Goal: Information Seeking & Learning: Learn about a topic

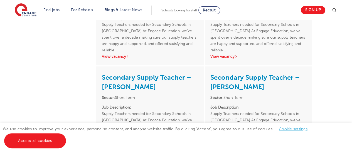
scroll to position [200, 0]
click at [121, 54] on link "View vacancy" at bounding box center [115, 56] width 27 height 4
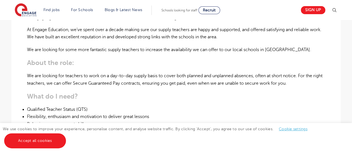
scroll to position [180, 0]
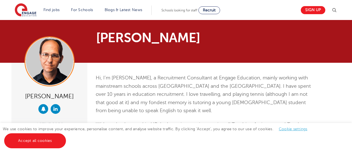
scroll to position [179, 0]
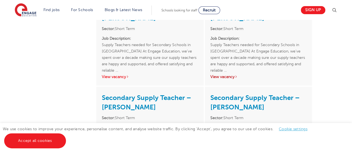
click at [220, 75] on link "View vacancy" at bounding box center [223, 77] width 27 height 4
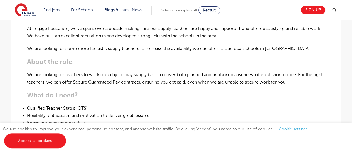
scroll to position [183, 0]
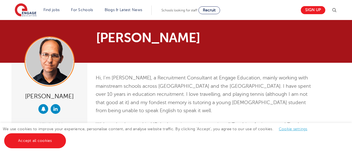
scroll to position [226, 0]
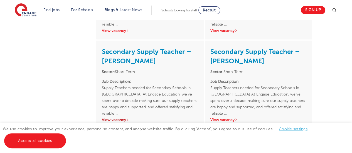
click at [124, 118] on link "View vacancy" at bounding box center [115, 120] width 27 height 4
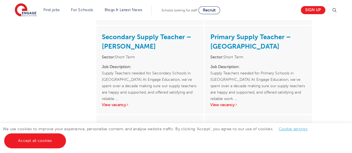
scroll to position [330, 0]
click at [225, 103] on link "View vacancy" at bounding box center [223, 105] width 27 height 4
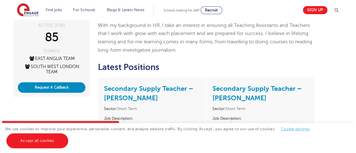
scroll to position [100, 0]
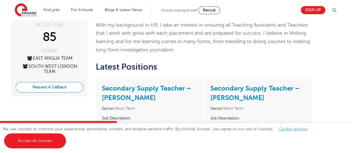
click at [71, 85] on button "Request A Callback" at bounding box center [50, 87] width 68 height 11
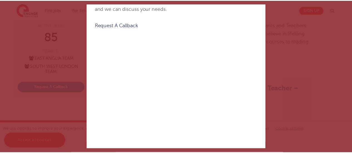
scroll to position [0, 0]
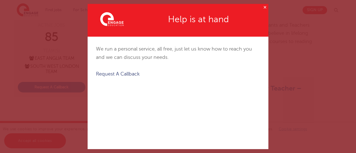
click at [262, 6] on button "✕" at bounding box center [265, 7] width 7 height 7
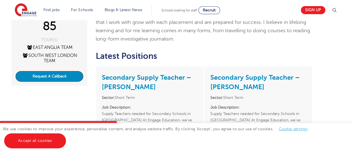
scroll to position [110, 0]
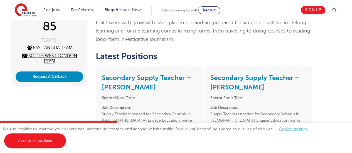
click at [23, 56] on icon at bounding box center [25, 55] width 5 height 4
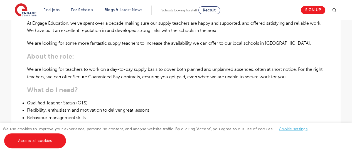
scroll to position [187, 0]
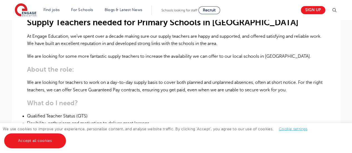
scroll to position [175, 0]
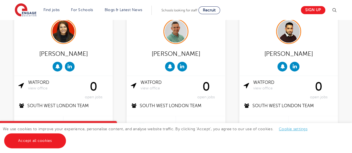
scroll to position [440, 0]
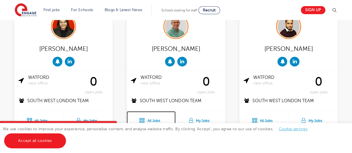
click at [149, 111] on link "All Jobs" at bounding box center [151, 119] width 49 height 17
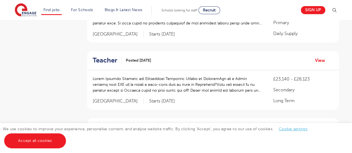
scroll to position [168, 0]
click at [149, 75] on p at bounding box center [177, 84] width 169 height 18
click at [126, 82] on p at bounding box center [177, 84] width 169 height 18
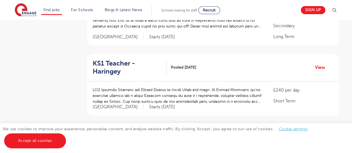
scroll to position [233, 0]
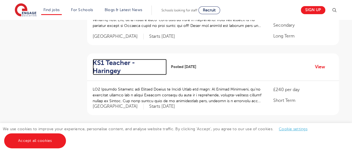
click at [109, 59] on h2 "KS1 Teacher - Haringey" at bounding box center [128, 67] width 70 height 16
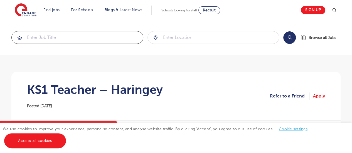
click at [86, 37] on input "search" at bounding box center [77, 37] width 131 height 12
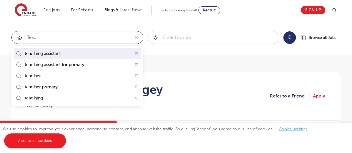
click at [53, 54] on mark "hing assistant" at bounding box center [47, 53] width 28 height 7
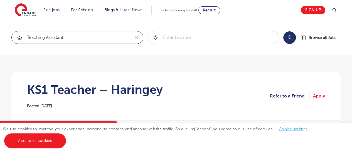
type input "teaching assistant"
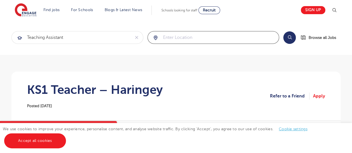
click at [173, 35] on input "search" at bounding box center [213, 37] width 131 height 12
click at [290, 38] on button "Search" at bounding box center [289, 37] width 13 height 13
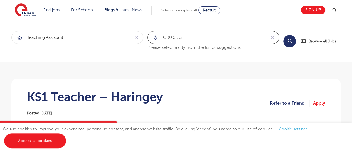
click at [238, 36] on input "CR0 5BG" at bounding box center [207, 37] width 119 height 12
type input "C"
type input "South Croydon"
click button "Submit" at bounding box center [0, 0] width 0 height 0
click at [289, 42] on button "Search" at bounding box center [289, 41] width 13 height 13
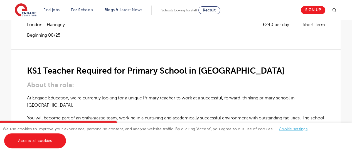
scroll to position [119, 0]
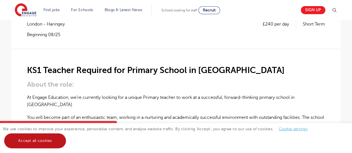
click at [44, 142] on link "Accept all cookies" at bounding box center [35, 141] width 62 height 15
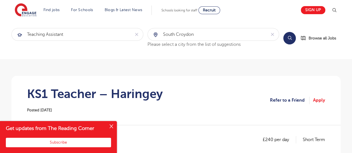
scroll to position [3, 0]
click at [311, 38] on span "Browse all Jobs" at bounding box center [323, 38] width 28 height 6
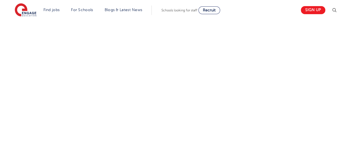
scroll to position [79, 0]
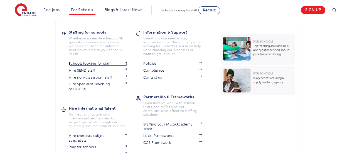
click at [92, 62] on link "Schools looking for staff" at bounding box center [98, 63] width 58 height 4
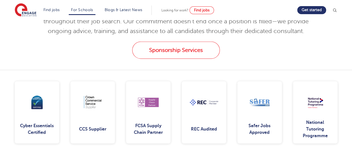
scroll to position [635, 0]
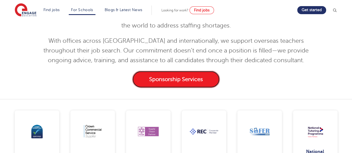
click at [180, 76] on link "Sponsorship Services" at bounding box center [176, 79] width 88 height 17
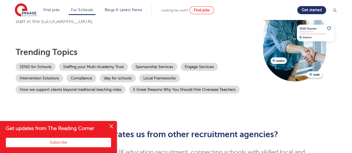
scroll to position [65, 0]
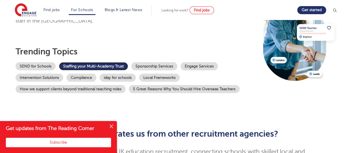
click at [88, 67] on link "Staffing your Multi-Academy Trust" at bounding box center [93, 66] width 69 height 8
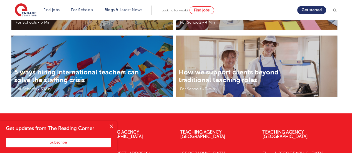
scroll to position [1141, 0]
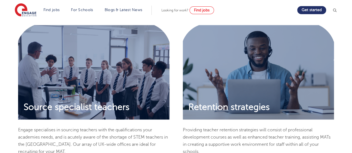
scroll to position [494, 0]
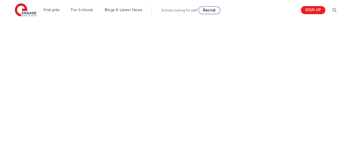
scroll to position [100, 0]
